Goal: Task Accomplishment & Management: Use online tool/utility

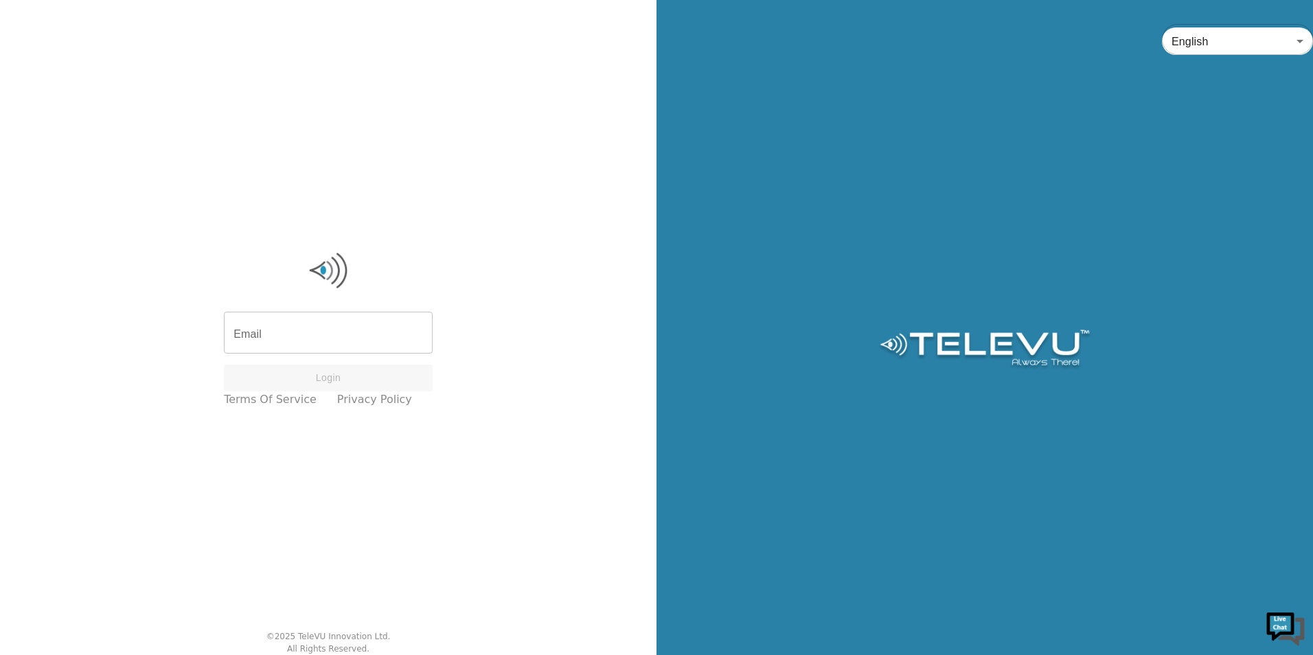
click at [350, 343] on input "Email" at bounding box center [328, 334] width 209 height 38
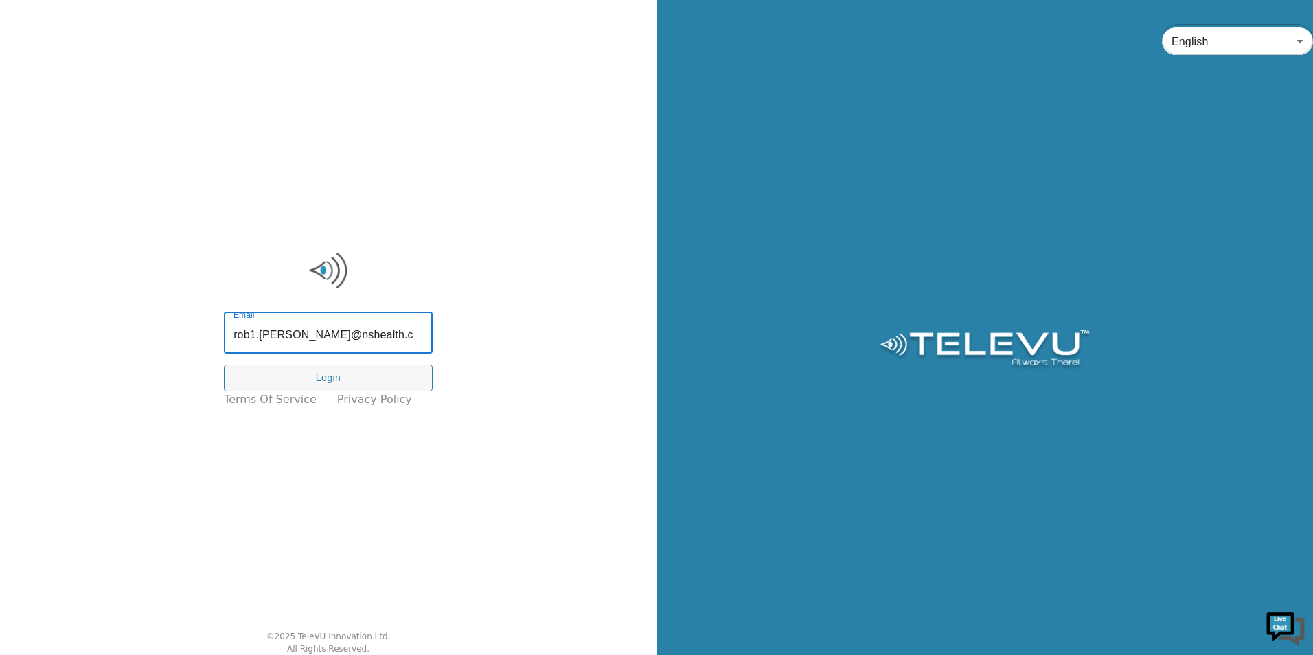
type input "[EMAIL_ADDRESS][PERSON_NAME][DOMAIN_NAME]"
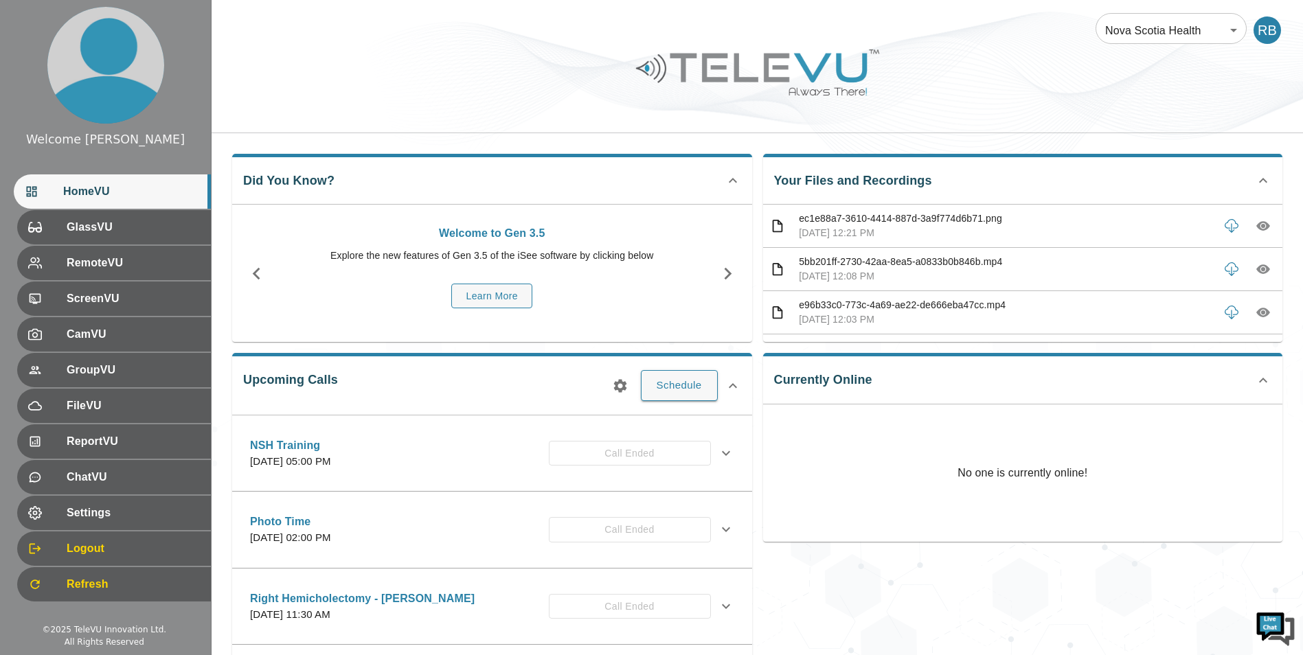
click at [622, 178] on icon at bounding box center [1263, 180] width 16 height 16
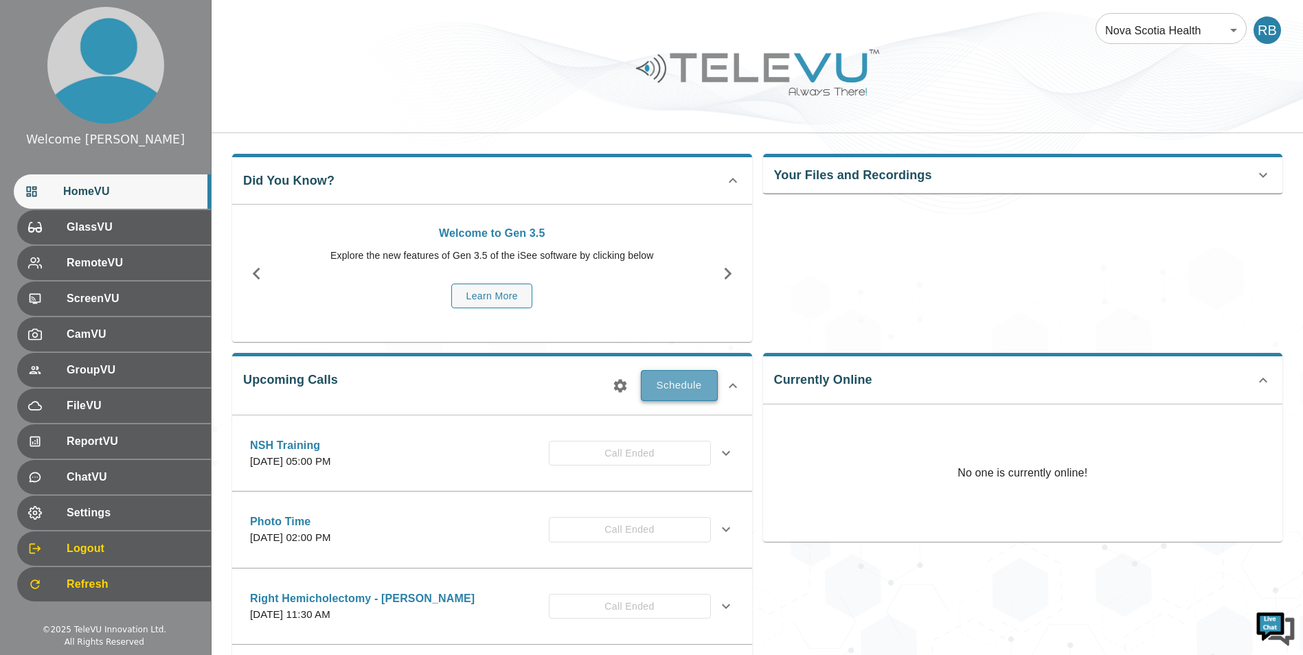
click at [622, 392] on button "Schedule" at bounding box center [679, 385] width 77 height 30
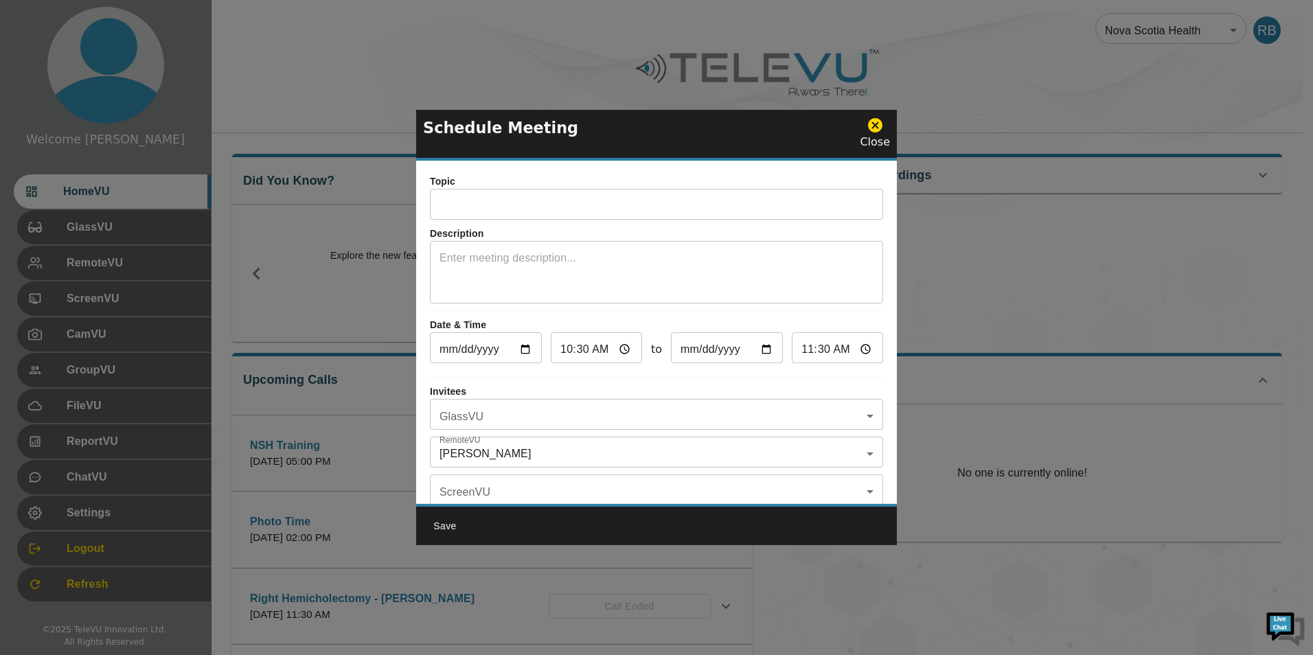
click at [525, 206] on input "text" at bounding box center [656, 205] width 453 height 27
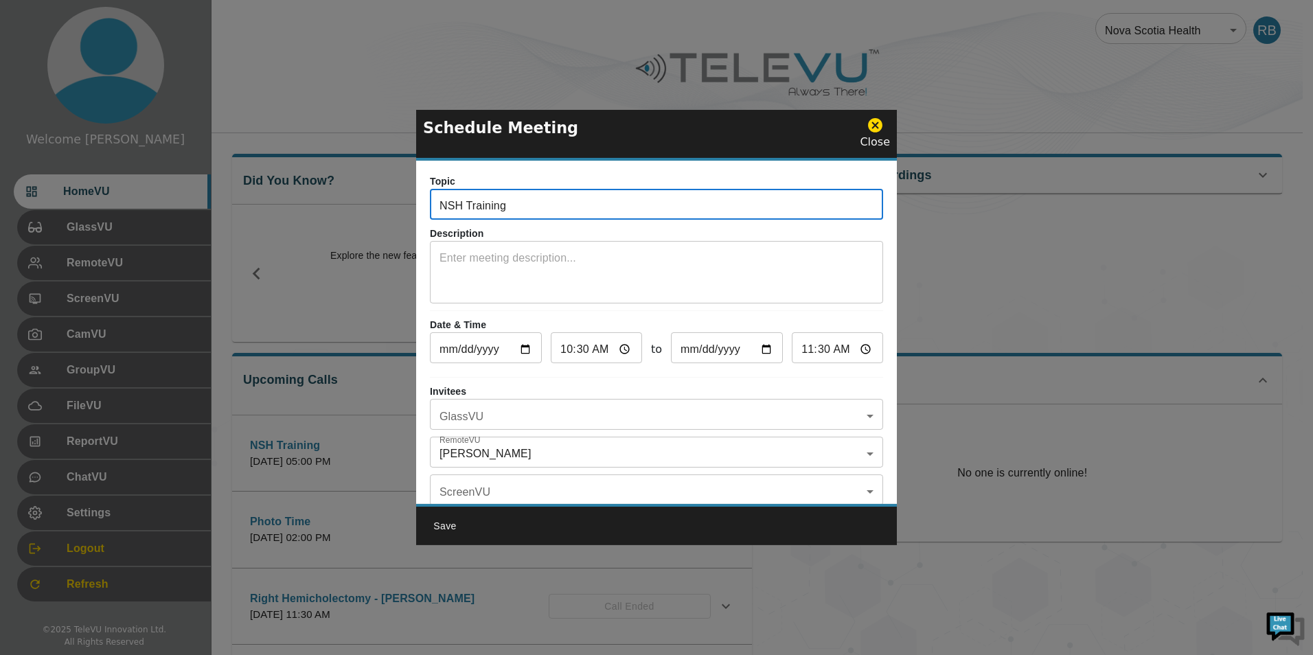
type input "NSH Training"
click at [622, 350] on input "10:30" at bounding box center [596, 349] width 91 height 27
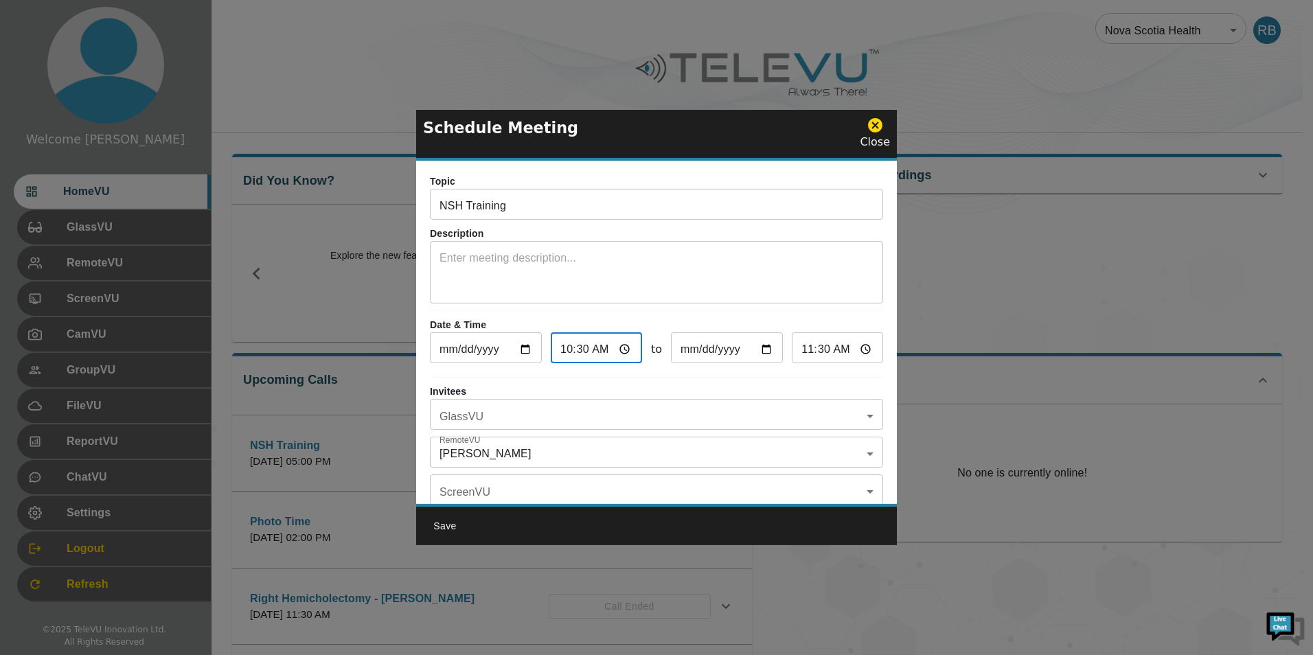
type input "11:30"
type input "12:30"
type input "11:30"
click at [571, 311] on div "Topic NSH Training ​ Description x ​ Date & Time [DATE] ​ 11:30 ​ to [DATE] ​ 1…" at bounding box center [656, 332] width 481 height 343
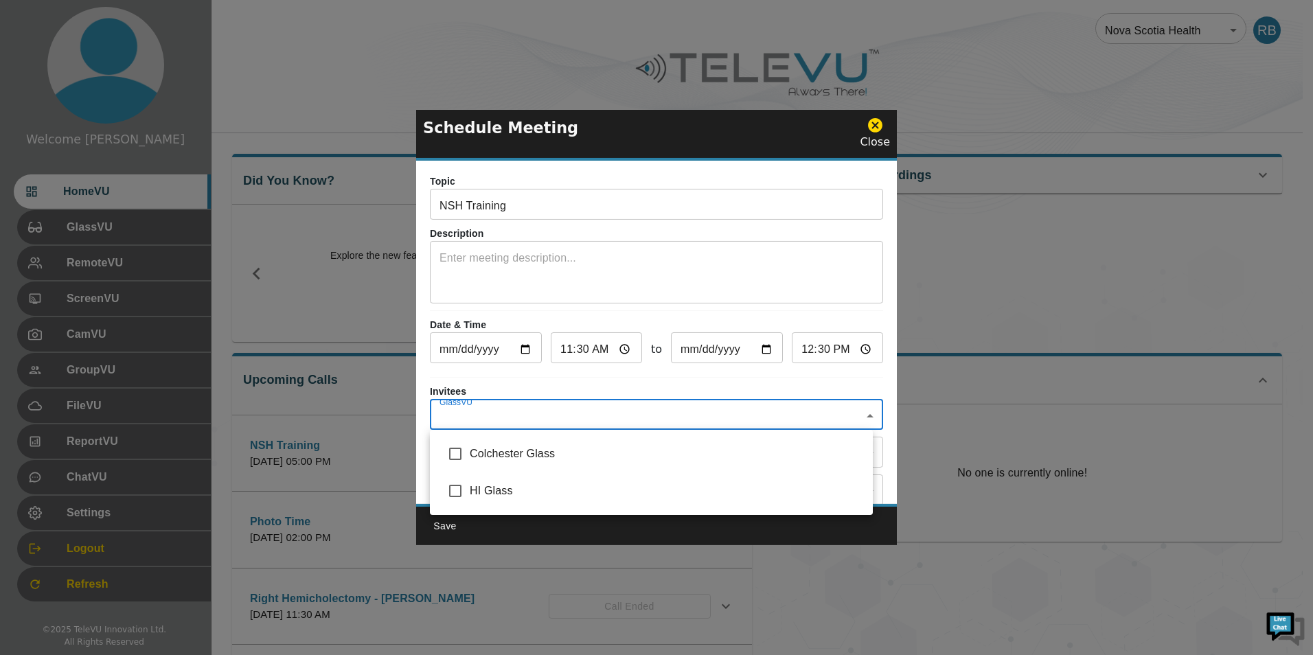
click at [622, 413] on body "Welcome Rob HomeVU GlassVU RemoteVU ScreenVU CamVU GroupVU FileVU ReportVU Chat…" at bounding box center [656, 446] width 1313 height 892
click at [457, 457] on input "checkbox" at bounding box center [455, 454] width 29 height 29
checkbox input "true"
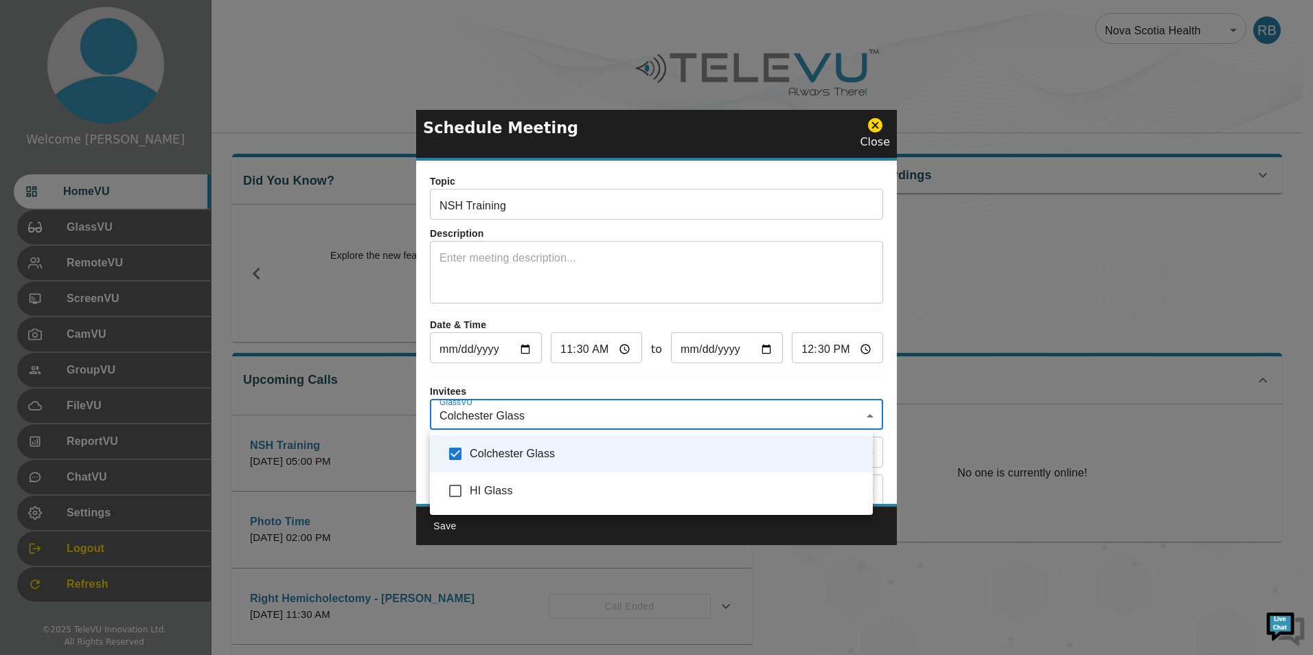
type input "Colchester Glass"
click at [570, 389] on div at bounding box center [656, 327] width 1313 height 655
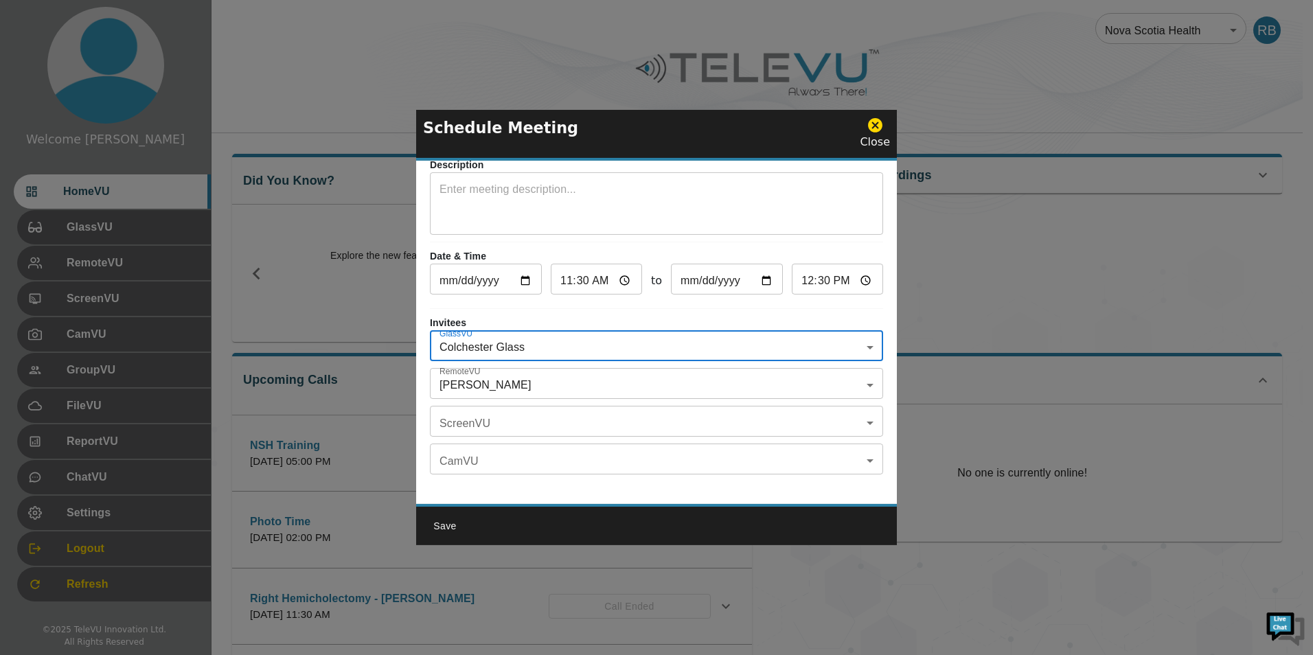
scroll to position [80, 0]
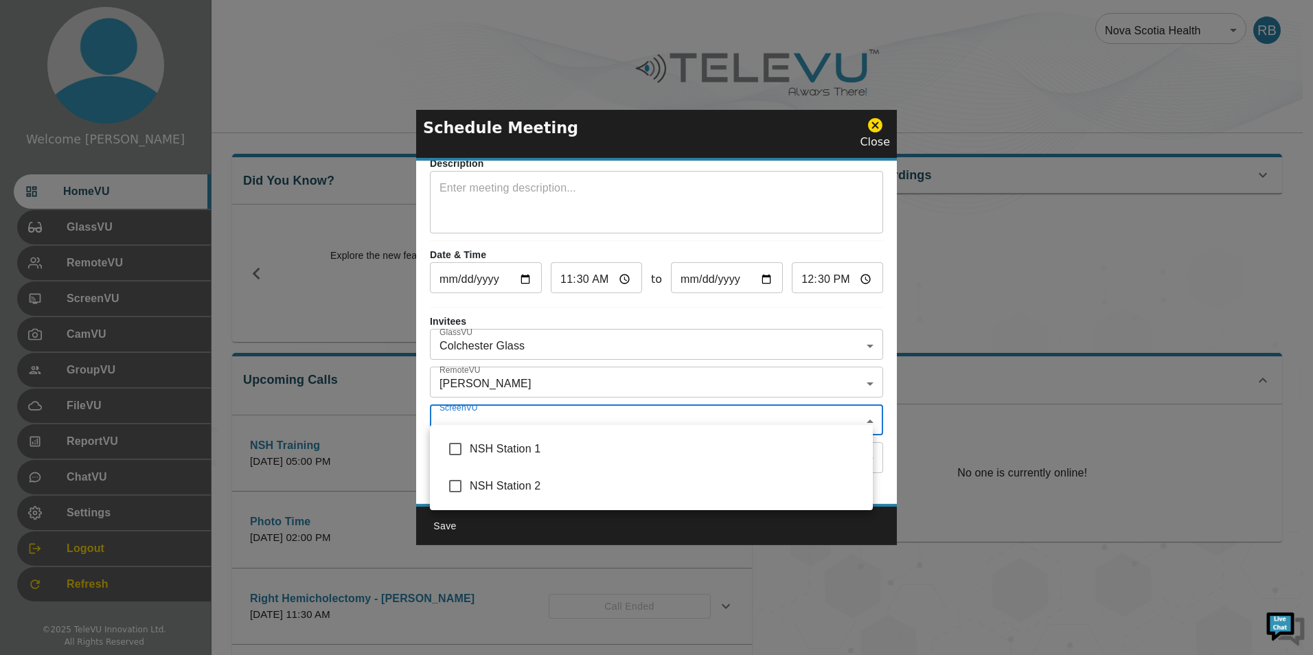
click at [504, 417] on body "Welcome Rob HomeVU GlassVU RemoteVU ScreenVU CamVU GroupVU FileVU ReportVU Chat…" at bounding box center [656, 446] width 1313 height 892
click at [427, 420] on div at bounding box center [656, 327] width 1313 height 655
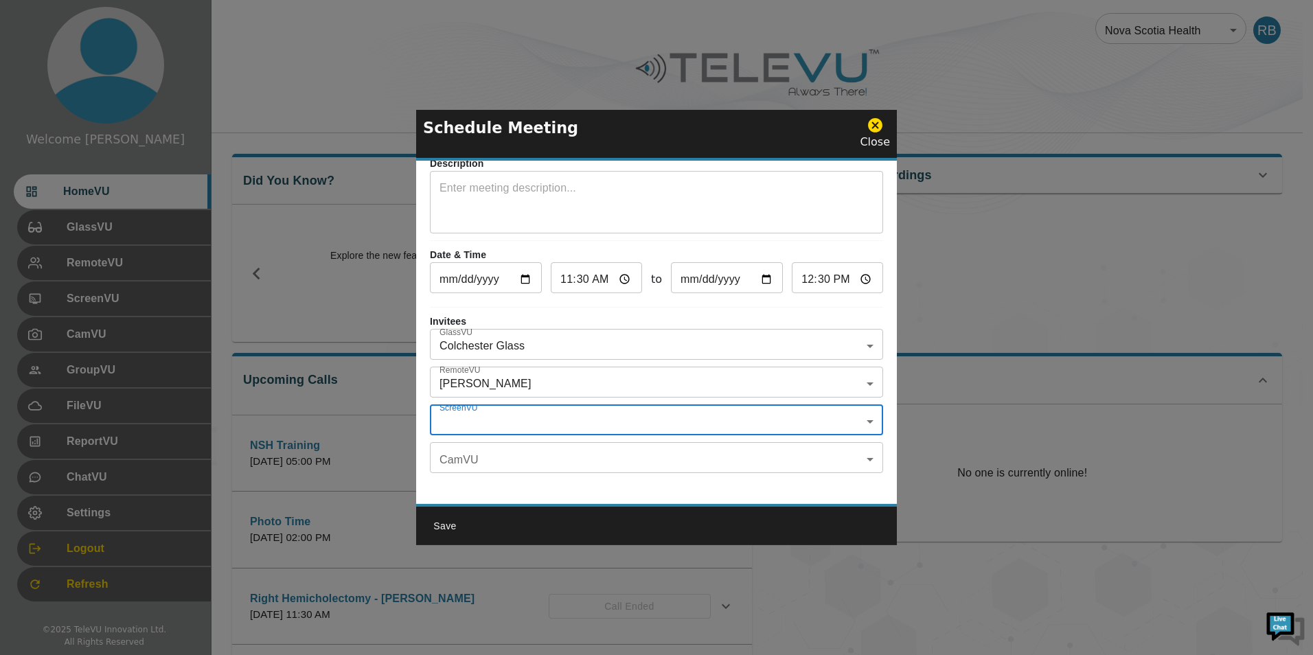
click at [559, 446] on body "Welcome Rob HomeVU GlassVU RemoteVU ScreenVU CamVU GroupVU FileVU ReportVU Chat…" at bounding box center [656, 446] width 1313 height 892
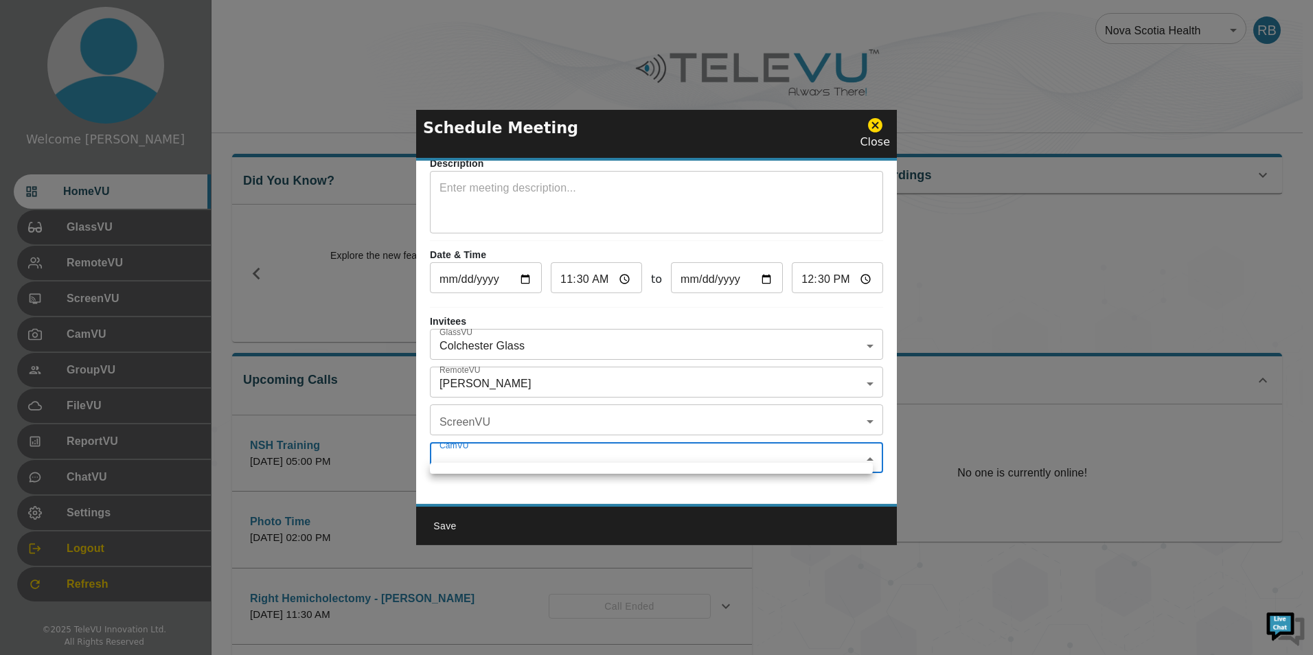
click at [543, 409] on div at bounding box center [656, 327] width 1313 height 655
click at [543, 409] on body "Welcome Rob HomeVU GlassVU RemoteVU ScreenVU CamVU GroupVU FileVU ReportVU Chat…" at bounding box center [656, 446] width 1313 height 892
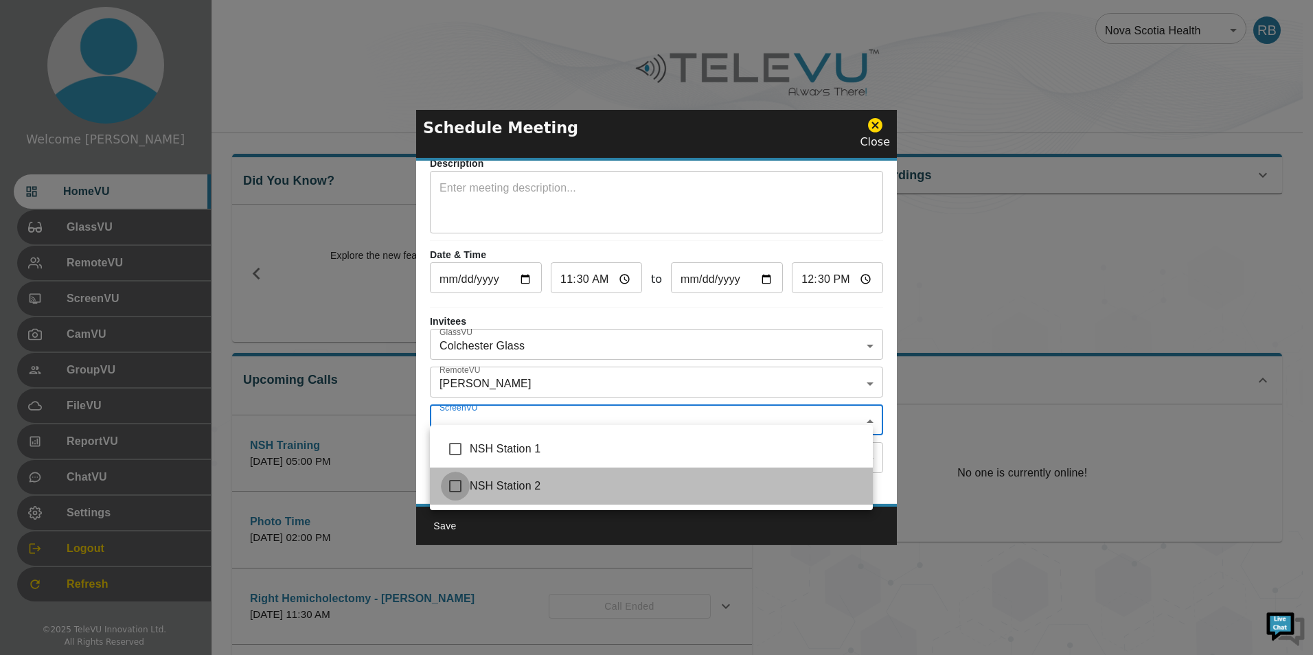
click at [450, 493] on input "checkbox" at bounding box center [455, 486] width 29 height 29
checkbox input "true"
type input "NSH Station 2"
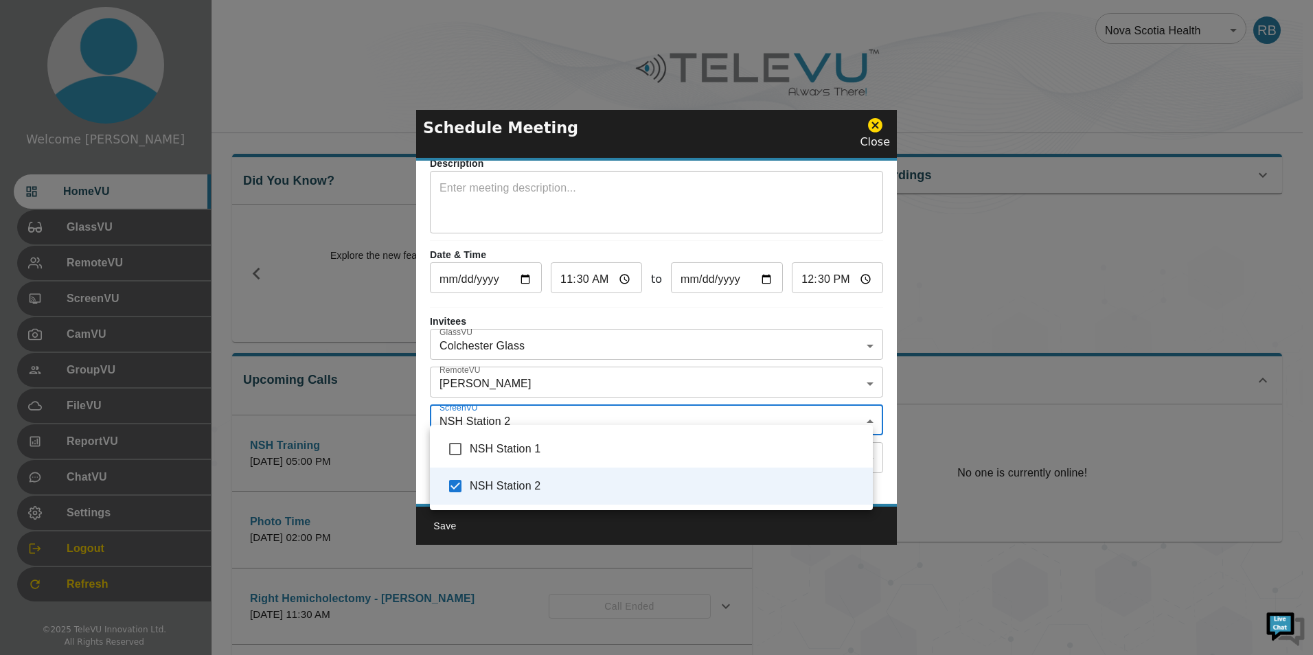
click at [541, 293] on div at bounding box center [656, 327] width 1313 height 655
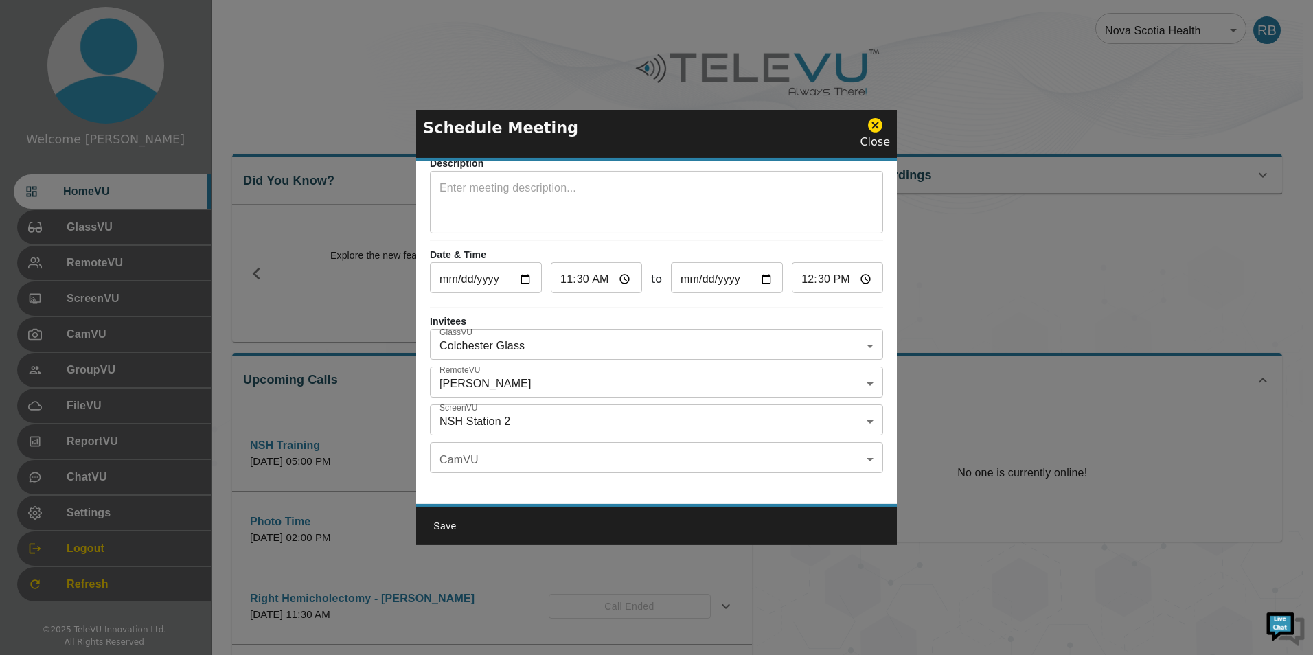
click at [443, 523] on button "Save" at bounding box center [445, 526] width 44 height 25
